Goal: Task Accomplishment & Management: Manage account settings

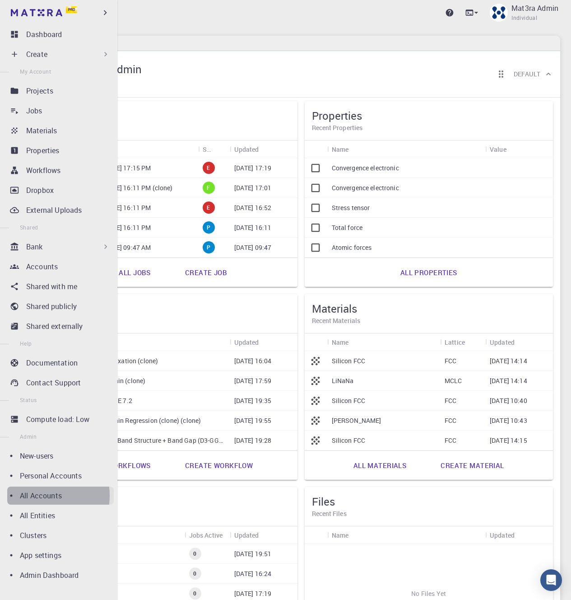
click at [36, 495] on p "All Accounts" at bounding box center [41, 495] width 42 height 11
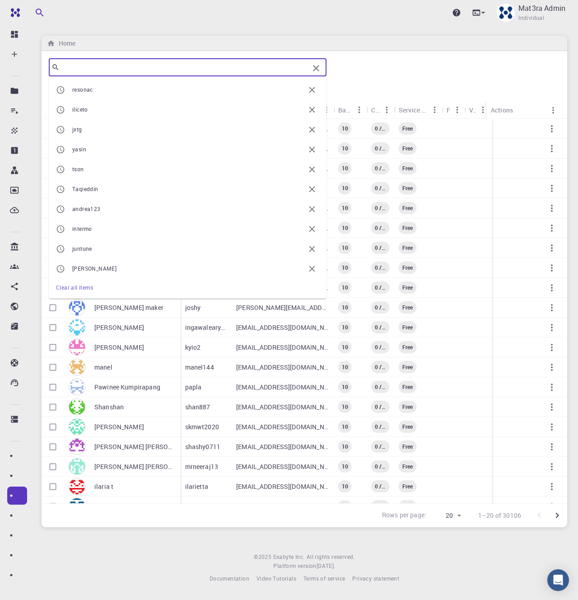
click at [186, 65] on input "text" at bounding box center [184, 67] width 249 height 13
click at [196, 96] on li "resonac" at bounding box center [188, 90] width 278 height 20
type input "resonac"
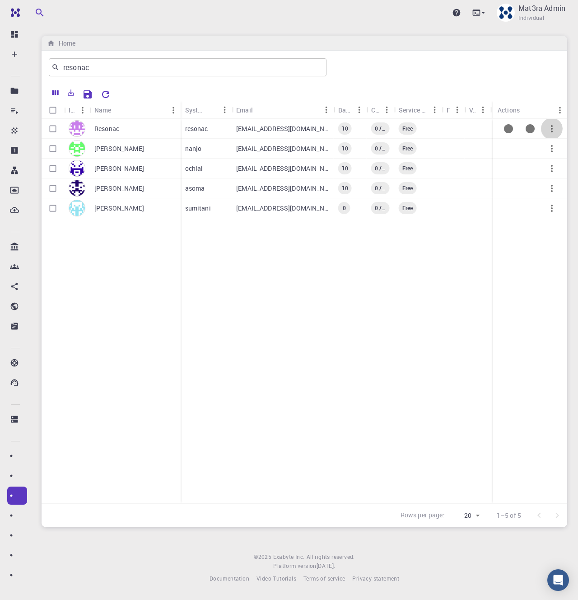
click at [553, 130] on icon "button" at bounding box center [551, 128] width 11 height 11
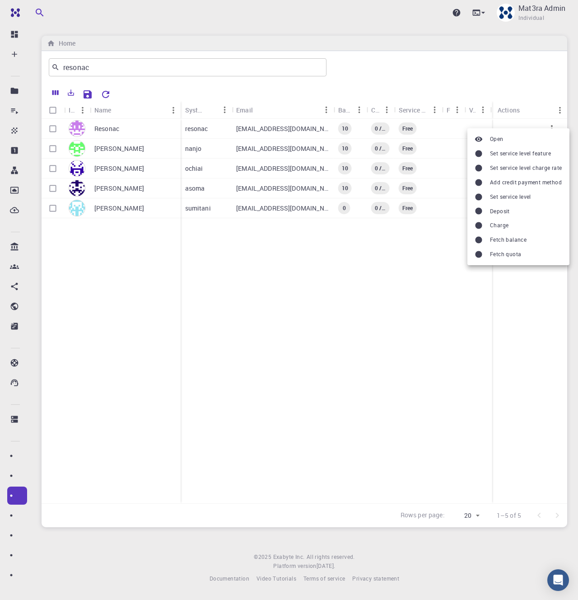
click at [543, 150] on span "Set service level feature" at bounding box center [520, 153] width 61 height 9
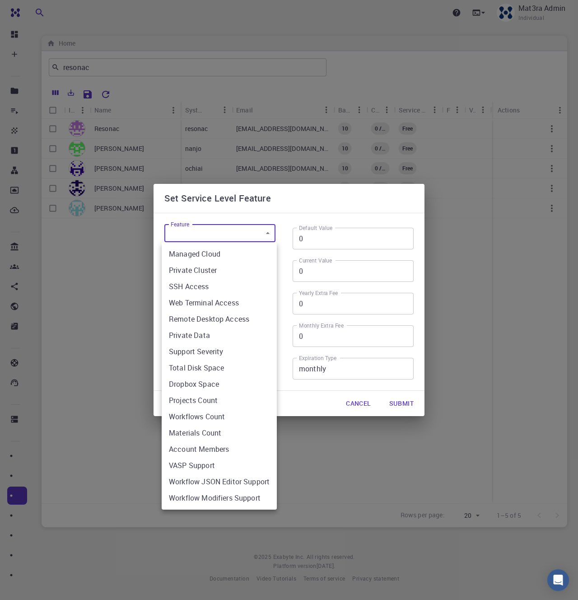
click at [222, 233] on body "Pro Dashboard Create New Job New Material Create Material Upload File Import fr…" at bounding box center [289, 300] width 578 height 600
click at [219, 284] on li "SSH Access" at bounding box center [219, 286] width 115 height 16
type input "isSSHAllowed"
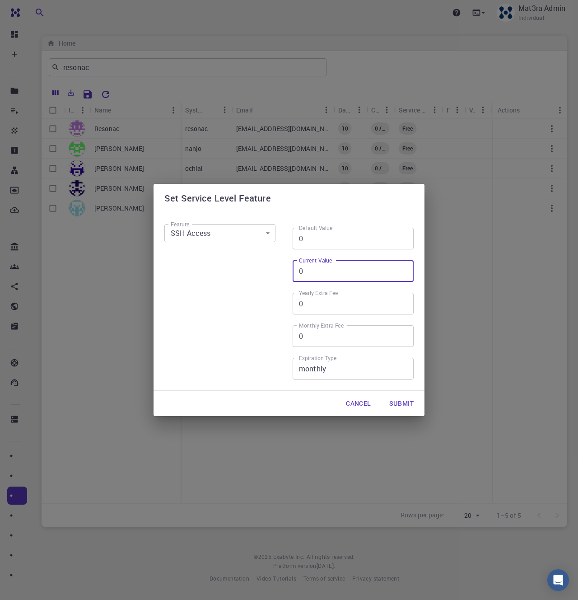
drag, startPoint x: 323, startPoint y: 271, endPoint x: 286, endPoint y: 261, distance: 37.9
click at [286, 261] on div "Default Value 0 Default Value Current Value 0 Current Value Yearly Extra Fee 0 …" at bounding box center [349, 298] width 128 height 170
type input "1"
click at [396, 404] on button "Submit" at bounding box center [401, 403] width 39 height 18
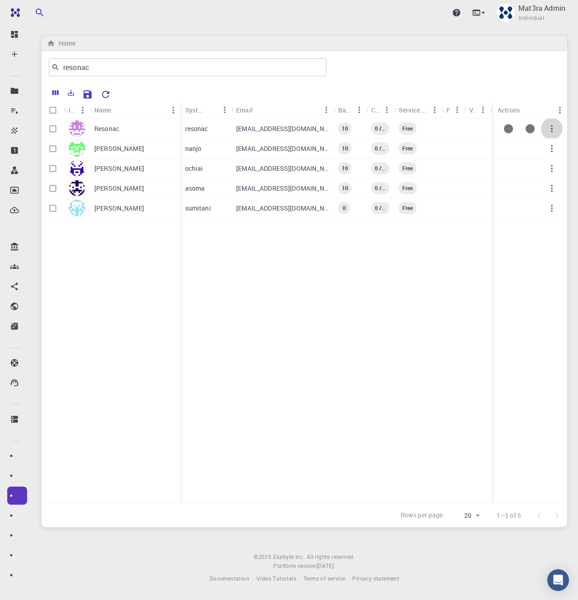
click at [547, 125] on icon "button" at bounding box center [551, 128] width 11 height 11
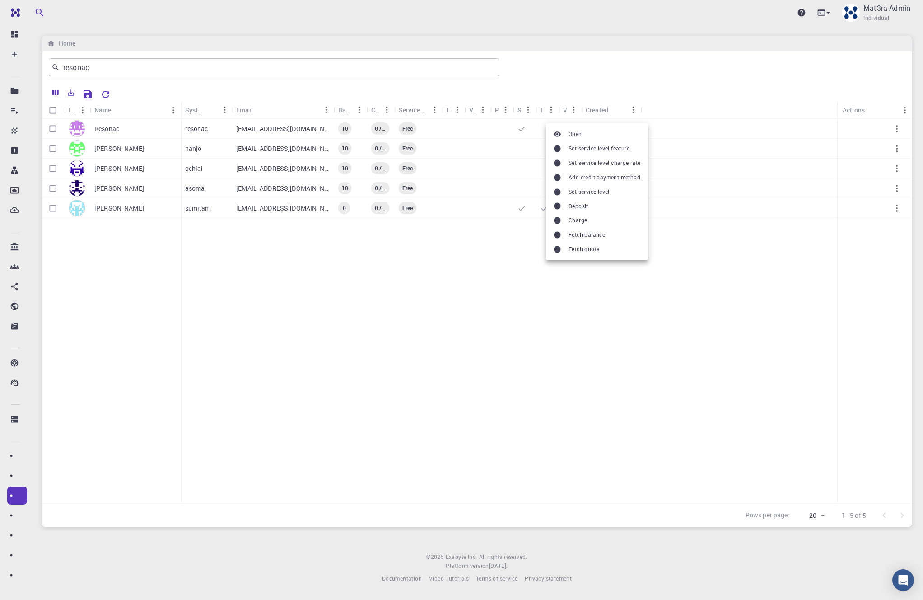
click at [578, 129] on div at bounding box center [461, 300] width 923 height 600
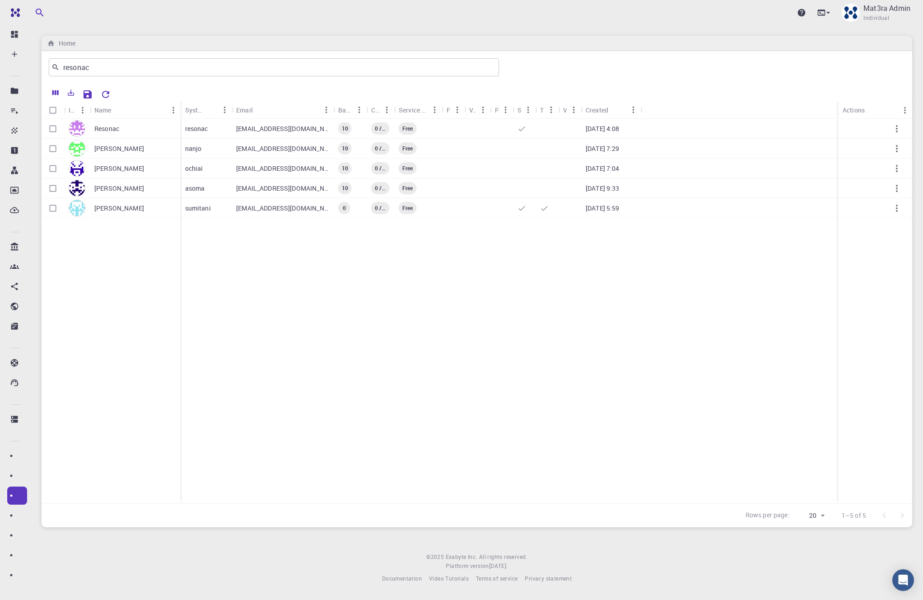
click at [578, 131] on button "button" at bounding box center [897, 129] width 22 height 22
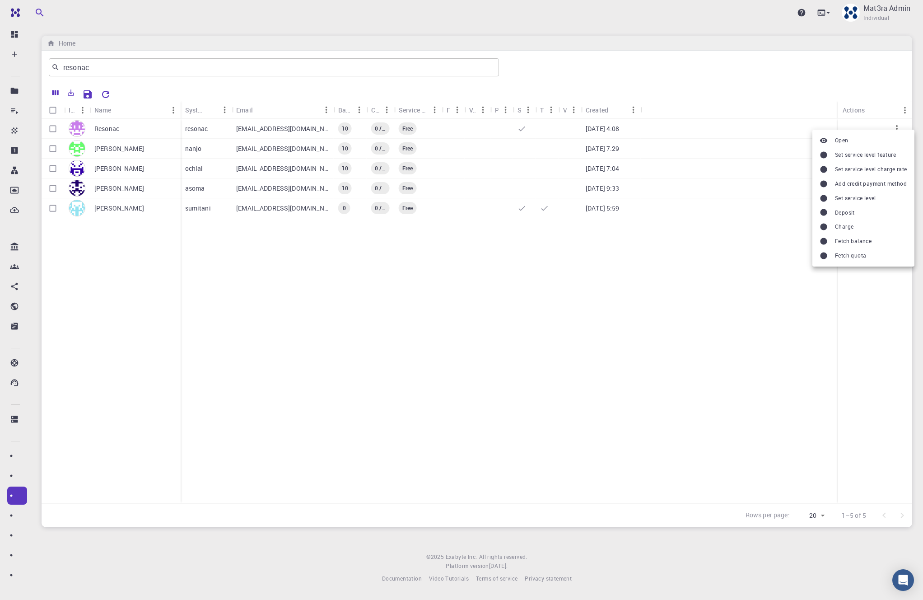
click at [578, 152] on span "Set service level feature" at bounding box center [865, 154] width 61 height 9
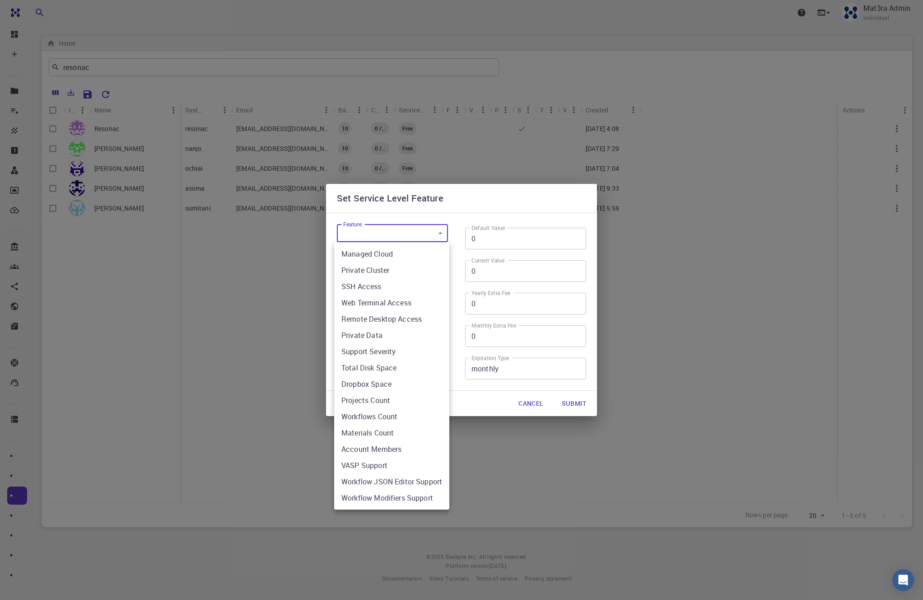
click at [402, 232] on body "Pro Dashboard Create New Job New Material Create Material Upload File Import fr…" at bounding box center [461, 300] width 923 height 600
click at [376, 302] on li "Web Terminal Access" at bounding box center [391, 302] width 115 height 16
type input "isWebTerminalAllowed"
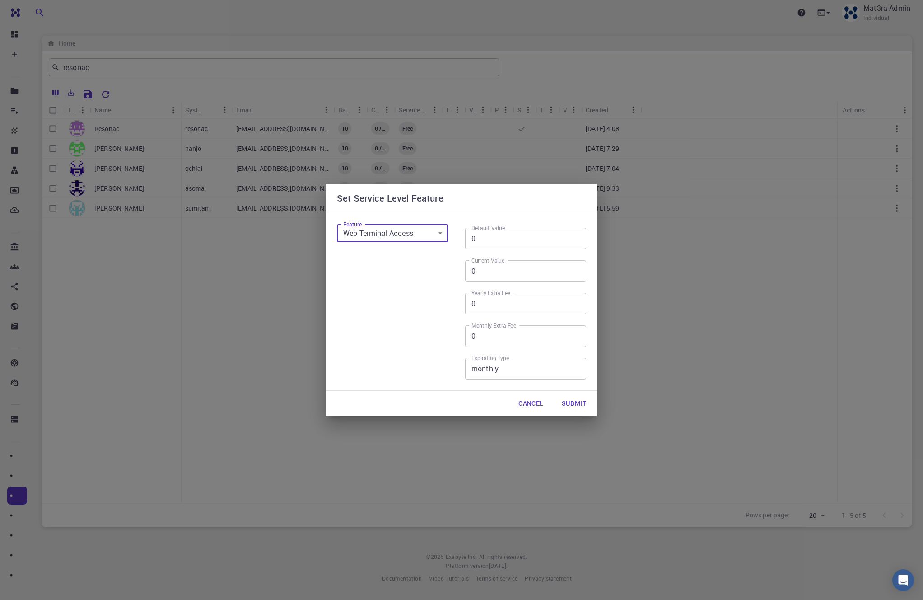
drag, startPoint x: 482, startPoint y: 266, endPoint x: 452, endPoint y: 270, distance: 30.9
click at [452, 270] on div "Feature Web Terminal Access isWebTerminalAllowed Feature Default Value 0 Defaul…" at bounding box center [458, 298] width 257 height 170
type input "1"
click at [568, 403] on button "Submit" at bounding box center [574, 403] width 39 height 18
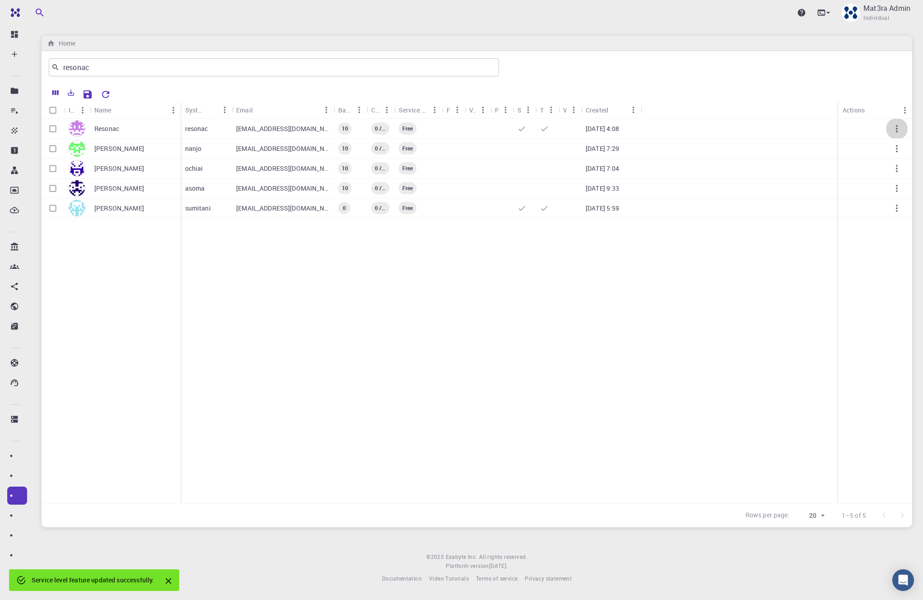
click at [578, 131] on icon "button" at bounding box center [896, 128] width 11 height 11
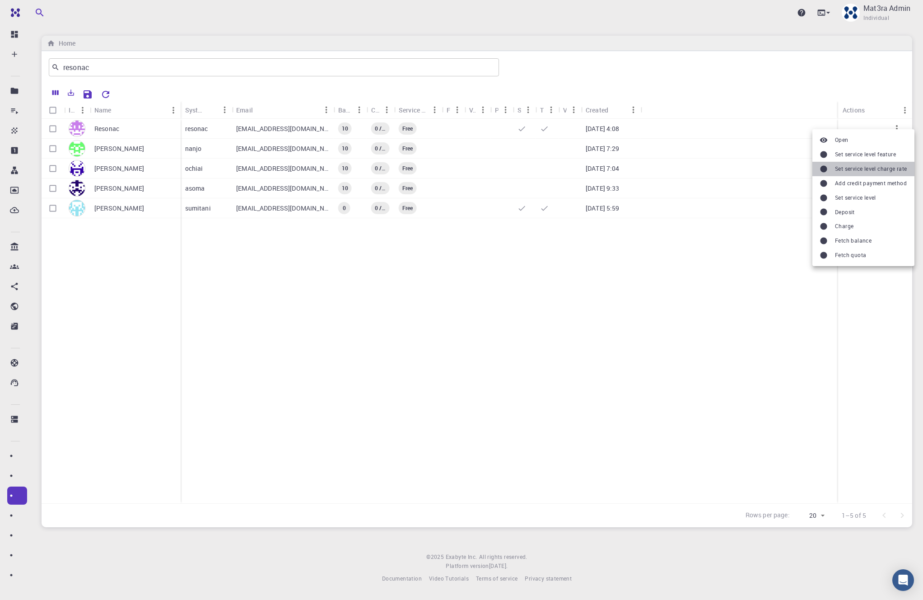
click at [578, 171] on span "Set service level charge rate" at bounding box center [871, 168] width 72 height 9
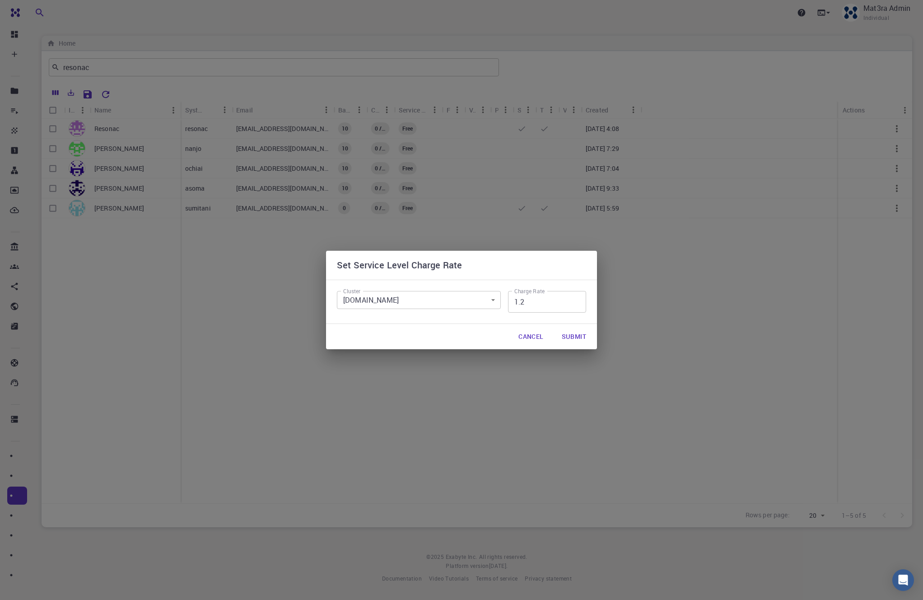
click at [524, 340] on button "Cancel" at bounding box center [530, 336] width 39 height 18
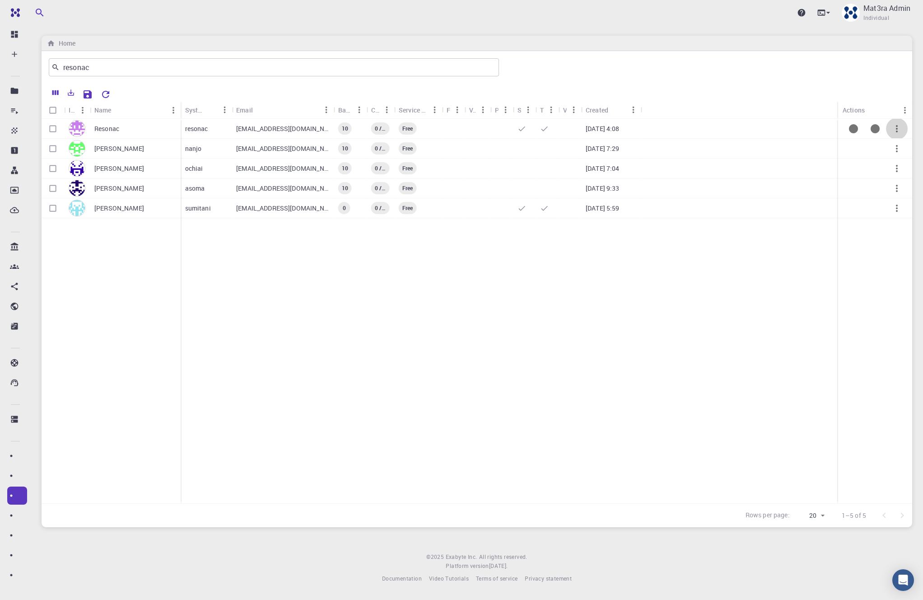
click at [578, 129] on icon "button" at bounding box center [897, 128] width 2 height 7
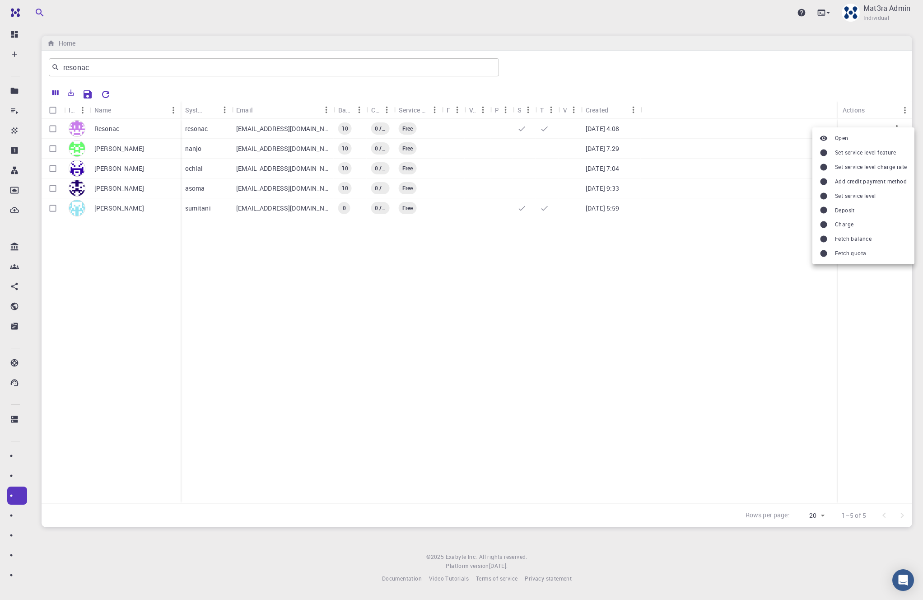
click at [578, 154] on span "Set service level feature" at bounding box center [865, 152] width 61 height 9
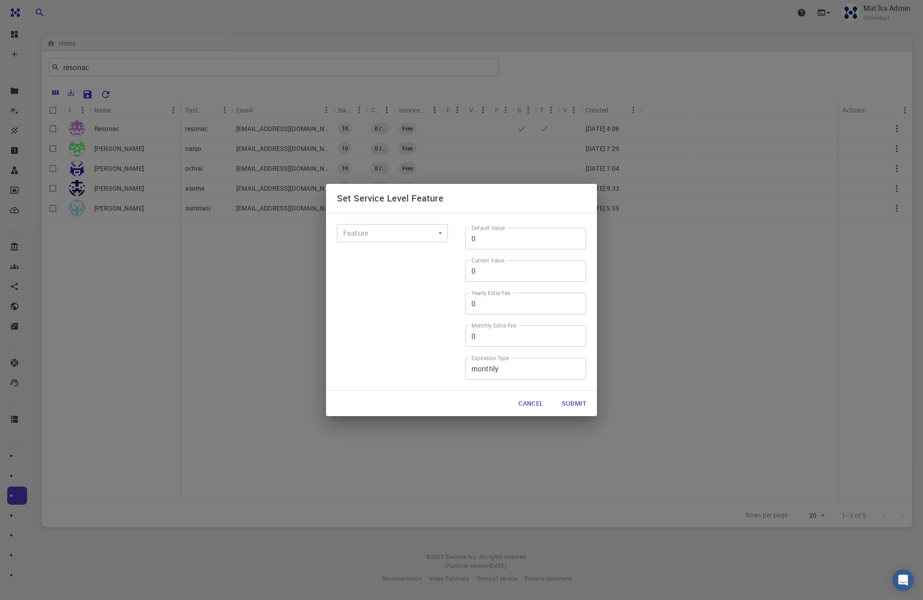
click at [400, 235] on body "Pro Dashboard Create New Job New Material Create Material Upload File Import fr…" at bounding box center [461, 300] width 923 height 600
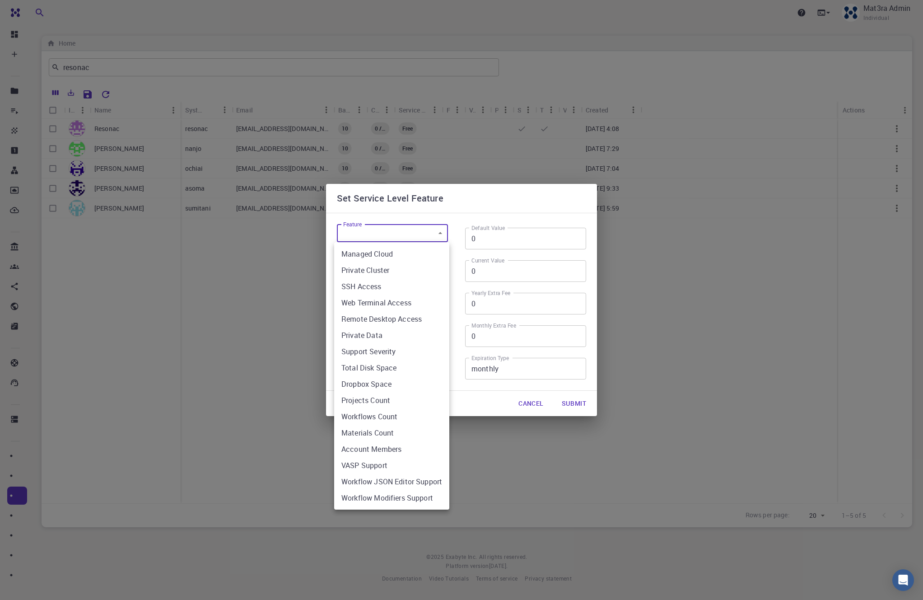
click at [541, 207] on div at bounding box center [461, 300] width 923 height 600
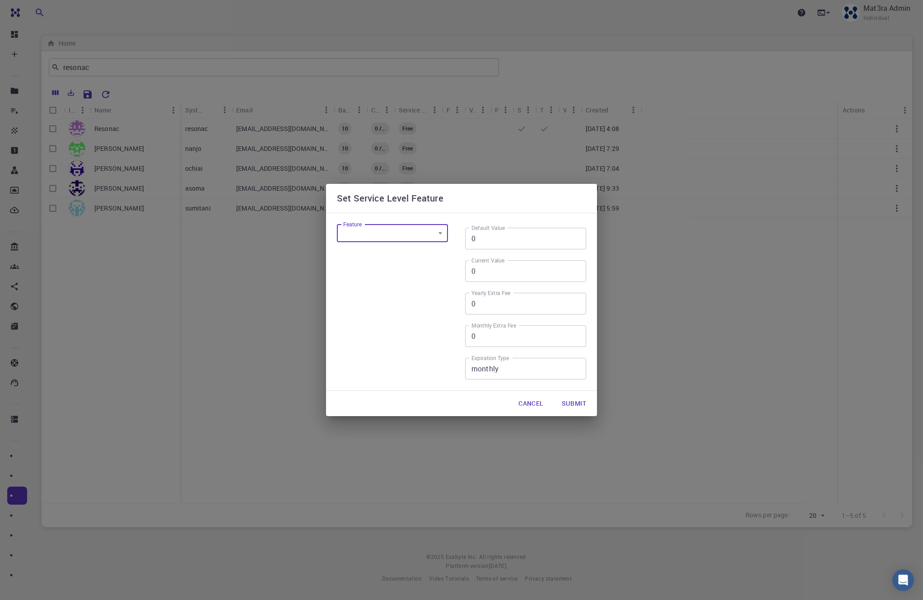
click at [429, 238] on body "Pro Dashboard Create New Job New Material Create Material Upload File Import fr…" at bounding box center [461, 300] width 923 height 600
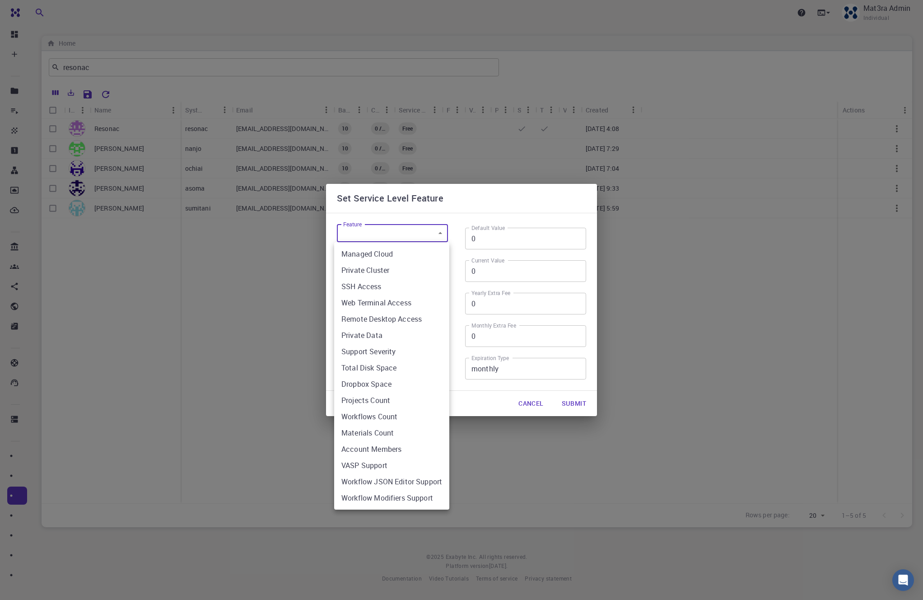
click at [397, 319] on li "Remote Desktop Access" at bounding box center [391, 319] width 115 height 16
type input "isRemoteDesktopAllowed"
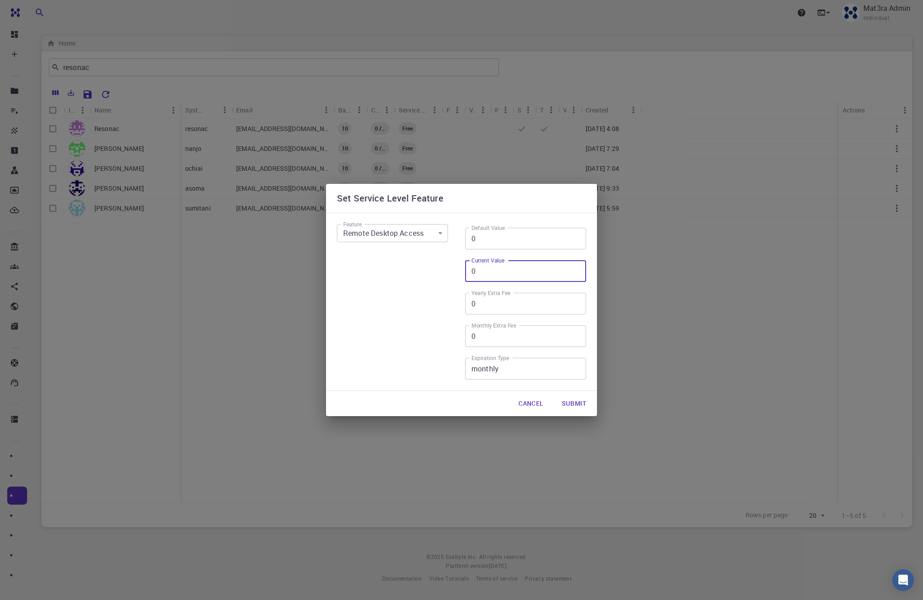
drag, startPoint x: 491, startPoint y: 273, endPoint x: 465, endPoint y: 271, distance: 26.3
click at [465, 271] on input "0" at bounding box center [525, 271] width 121 height 22
type input "1"
click at [575, 400] on button "Submit" at bounding box center [574, 403] width 39 height 18
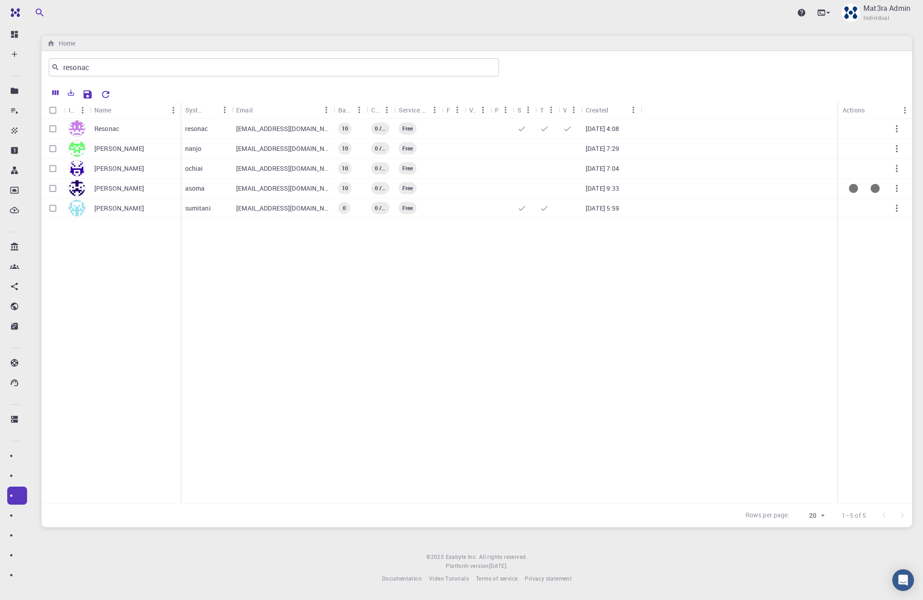
click at [578, 194] on button "button" at bounding box center [897, 188] width 22 height 22
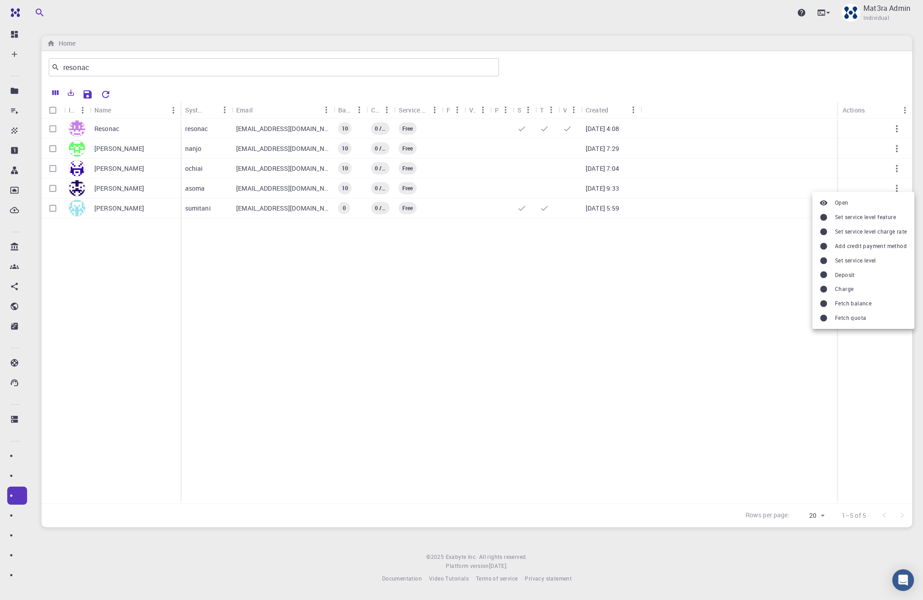
click at [578, 215] on span "Set service level feature" at bounding box center [865, 217] width 61 height 9
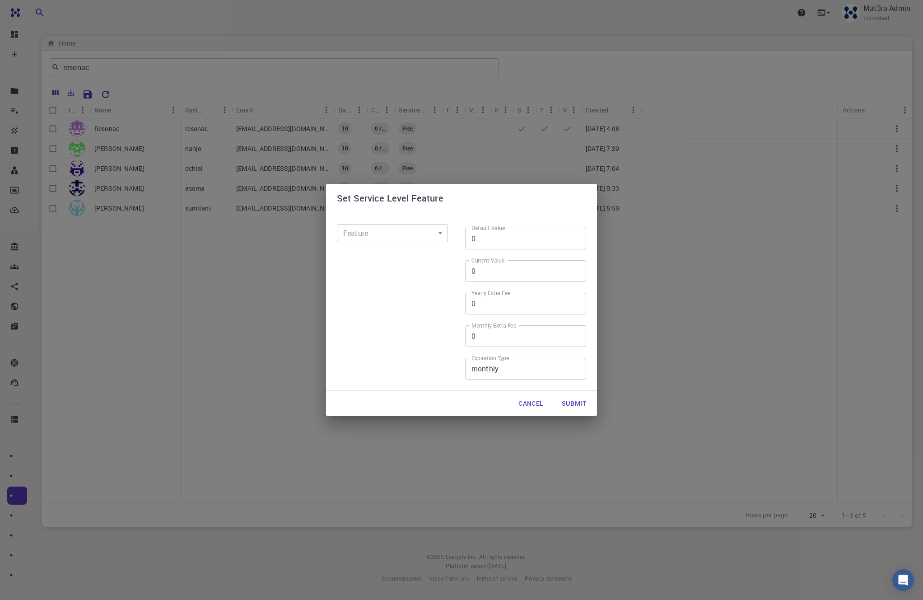
click at [429, 228] on body "Pro Dashboard Create New Job New Material Create Material Upload File Import fr…" at bounding box center [461, 300] width 923 height 600
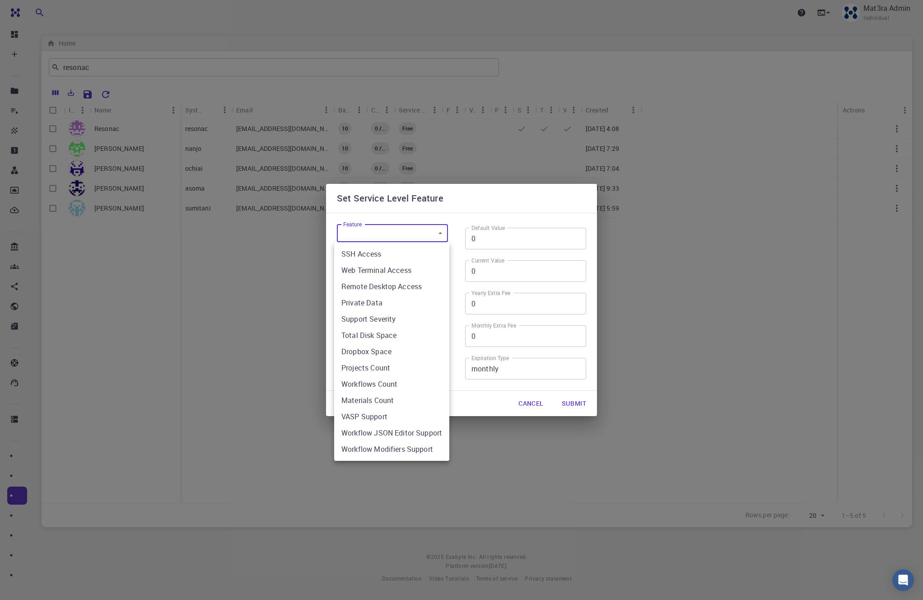
click at [391, 272] on li "Web Terminal Access" at bounding box center [391, 270] width 115 height 16
type input "isWebTerminalAllowed"
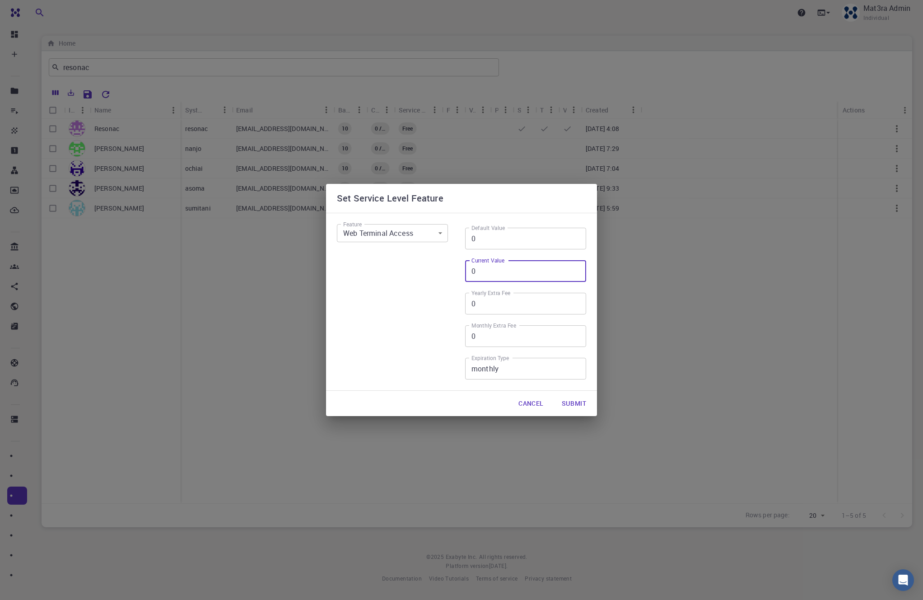
drag, startPoint x: 488, startPoint y: 270, endPoint x: 450, endPoint y: 274, distance: 37.7
click at [450, 274] on div "Feature Web Terminal Access isWebTerminalAllowed Feature Default Value 0 Defaul…" at bounding box center [458, 298] width 257 height 170
type input "1"
click at [578, 398] on button "Submit" at bounding box center [574, 403] width 39 height 18
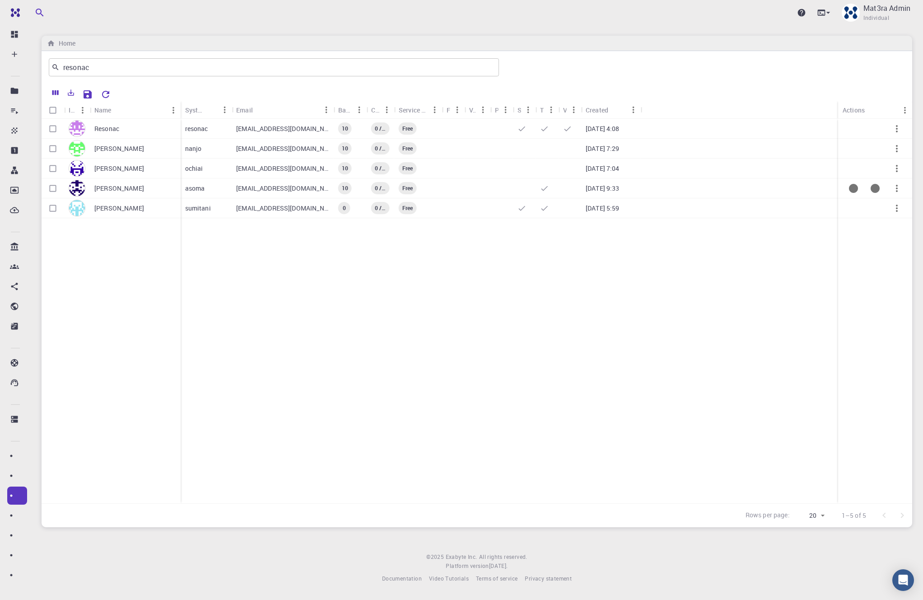
click at [578, 189] on icon "button" at bounding box center [896, 188] width 11 height 11
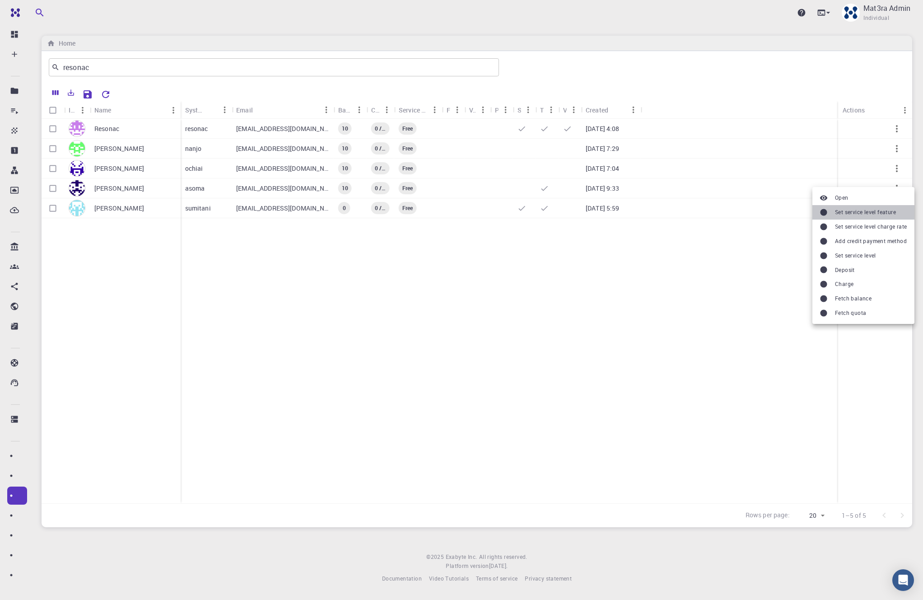
click at [578, 208] on span "Set service level feature" at bounding box center [865, 212] width 61 height 9
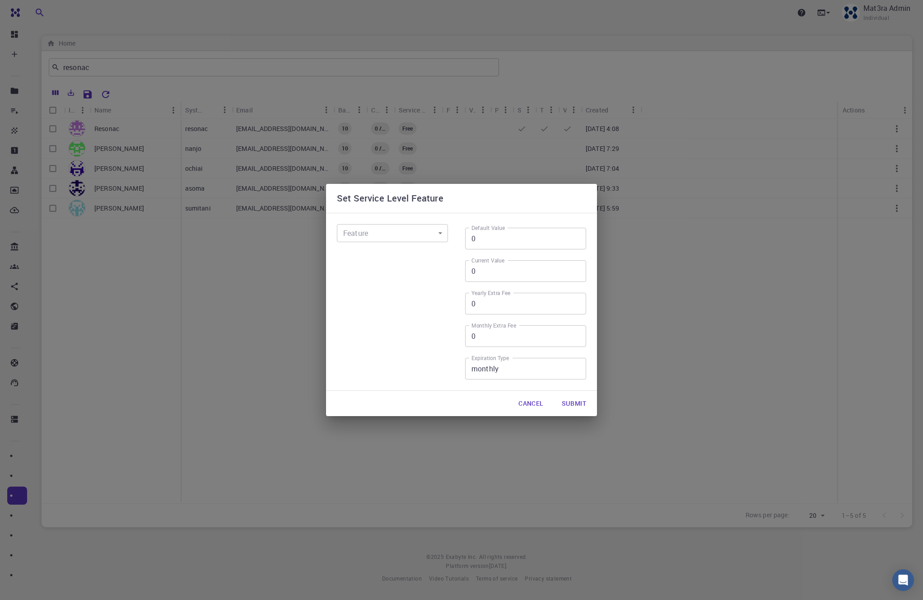
click at [376, 239] on body "Pro Dashboard Create New Job New Material Create Material Upload File Import fr…" at bounding box center [461, 300] width 923 height 600
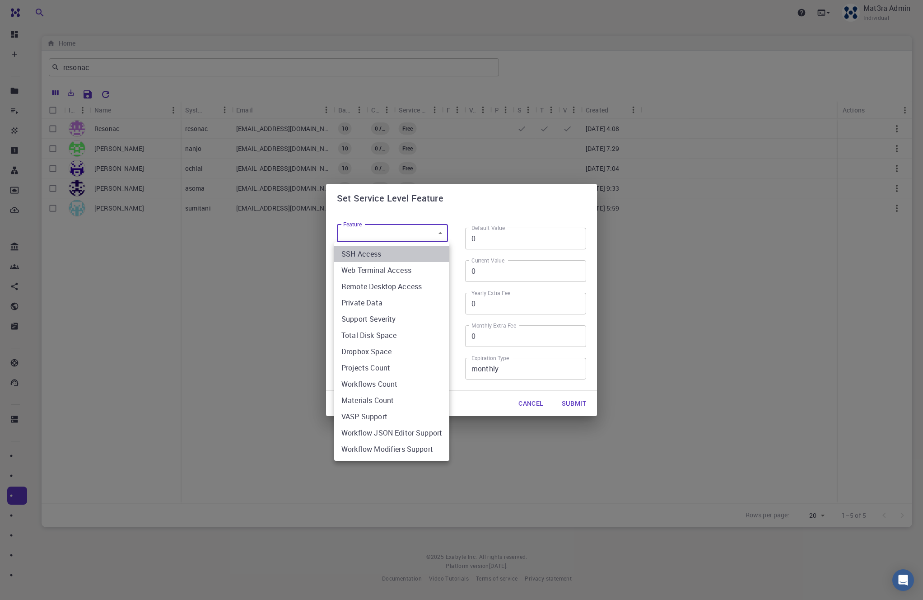
click at [386, 256] on li "SSH Access" at bounding box center [391, 254] width 115 height 16
type input "isSSHAllowed"
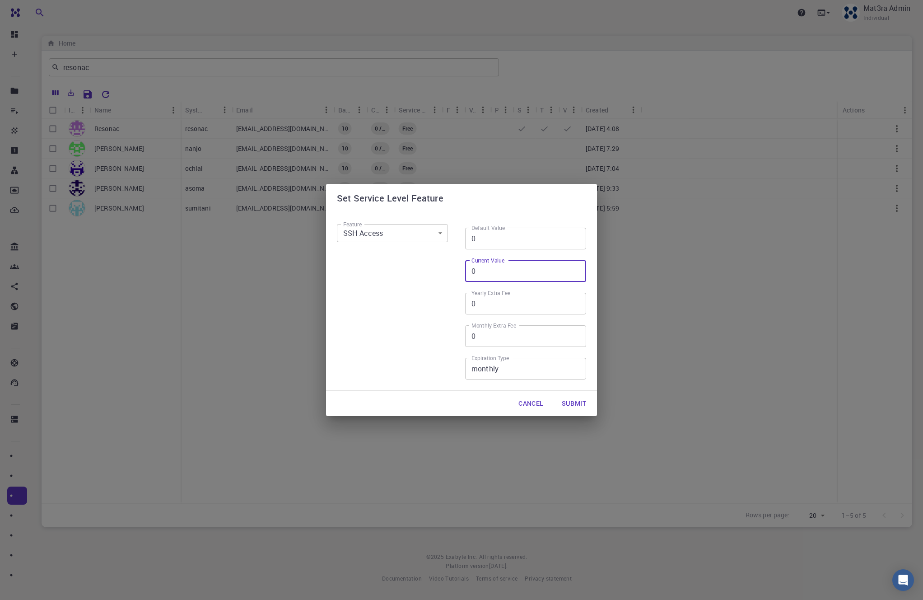
drag, startPoint x: 469, startPoint y: 275, endPoint x: 449, endPoint y: 279, distance: 20.3
click at [449, 279] on div "Feature SSH Access isSSHAllowed Feature Default Value 0 Default Value Current V…" at bounding box center [458, 298] width 257 height 170
type input "1"
click at [577, 402] on button "Submit" at bounding box center [574, 403] width 39 height 18
